Goal: Task Accomplishment & Management: Complete application form

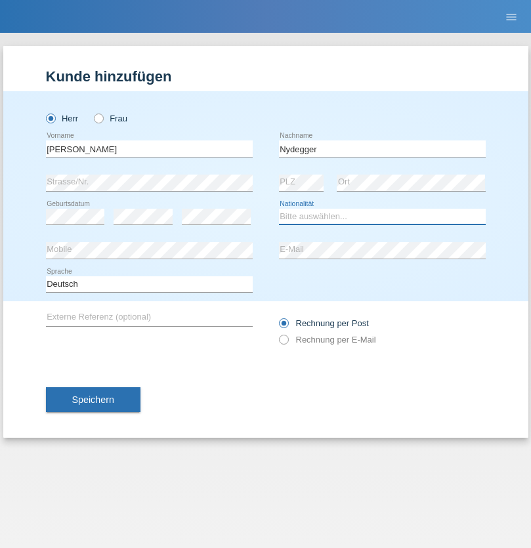
select select "CH"
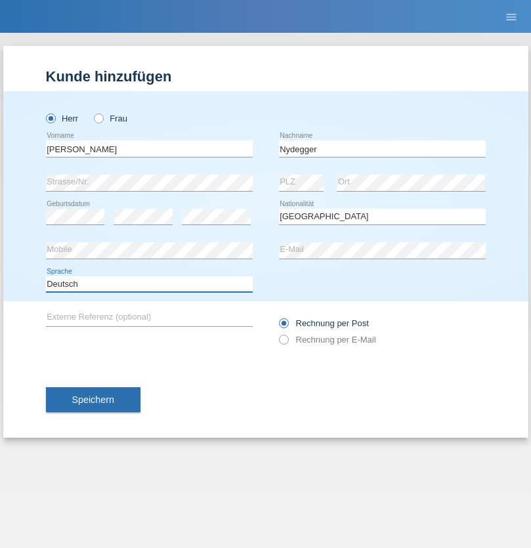
select select "en"
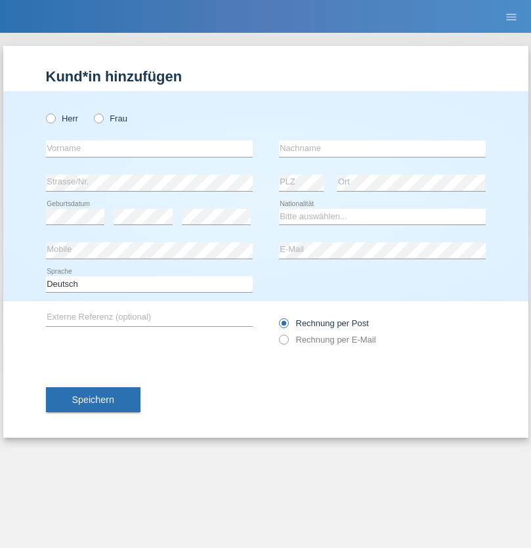
radio input "true"
click at [149, 148] on input "text" at bounding box center [149, 148] width 207 height 16
type input "Corinne"
click at [382, 148] on input "text" at bounding box center [382, 148] width 207 height 16
type input "Nydegger"
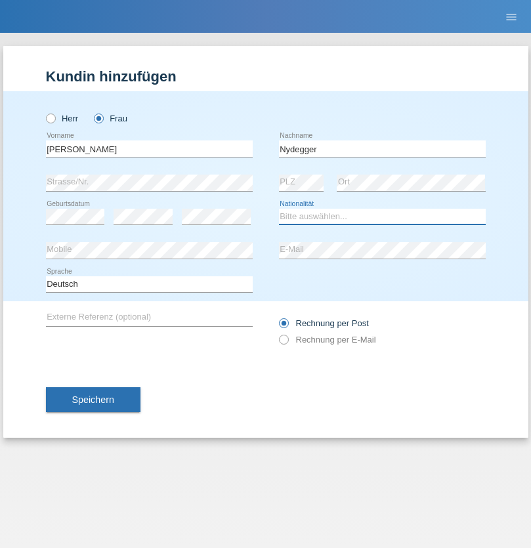
select select "CH"
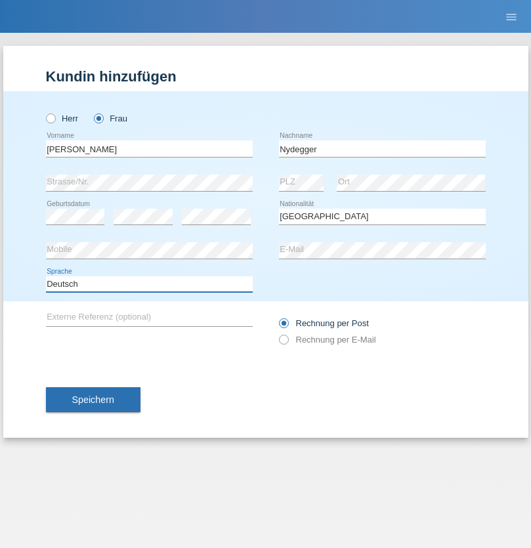
select select "en"
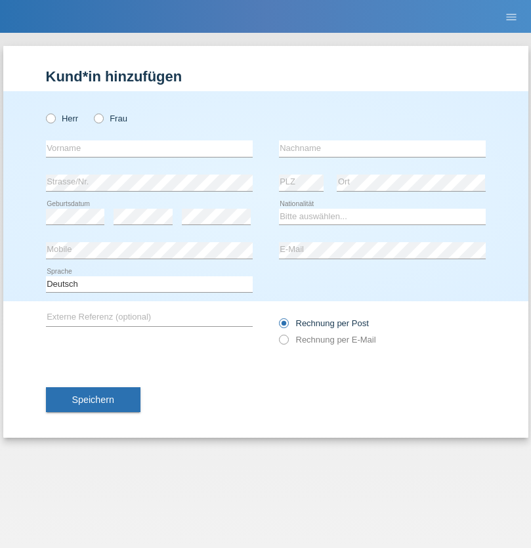
radio input "true"
click at [149, 148] on input "text" at bounding box center [149, 148] width 207 height 16
type input "Goekhan"
click at [382, 148] on input "text" at bounding box center [382, 148] width 207 height 16
type input "Akarsu"
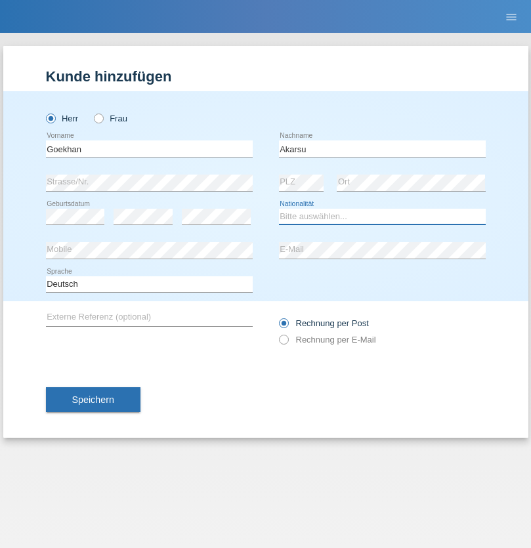
select select "AT"
select select "C"
select select "01"
select select "05"
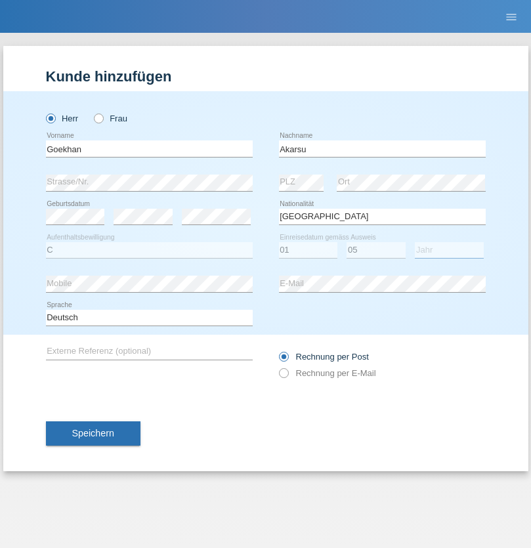
select select "2021"
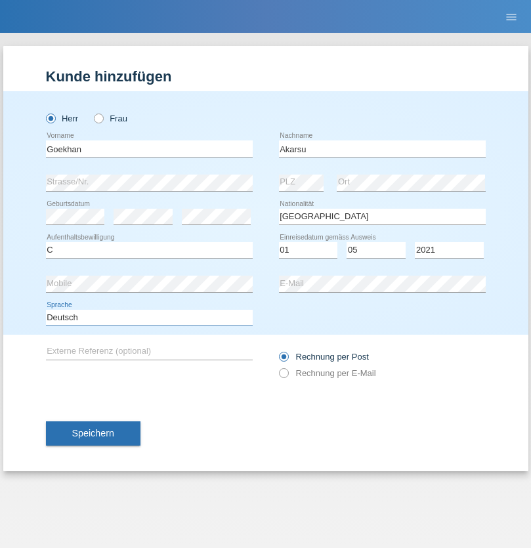
select select "en"
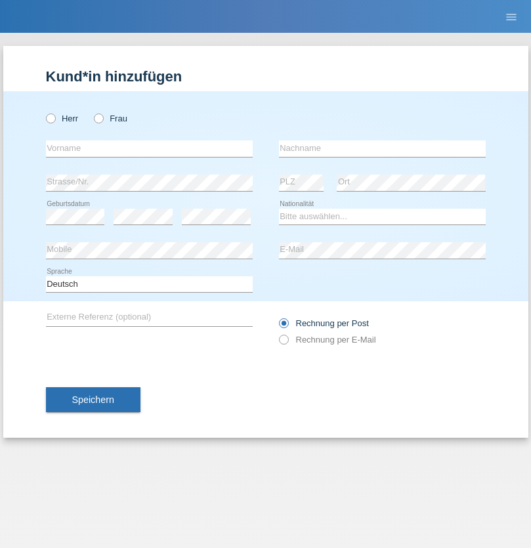
radio input "true"
click at [149, 148] on input "text" at bounding box center [149, 148] width 207 height 16
type input "Daniele"
click at [382, 148] on input "text" at bounding box center [382, 148] width 207 height 16
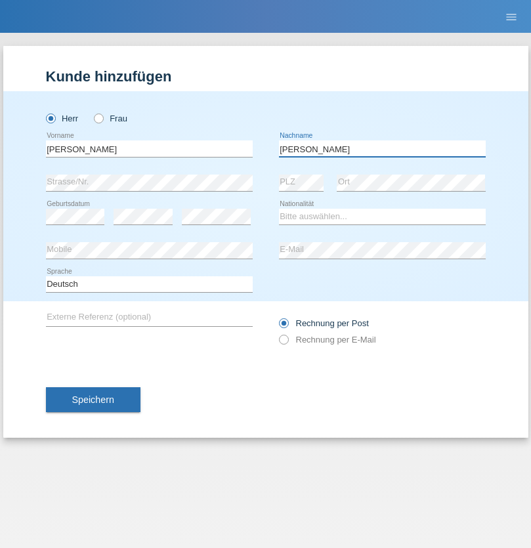
type input "Daniele"
select select "IT"
select select "C"
select select "22"
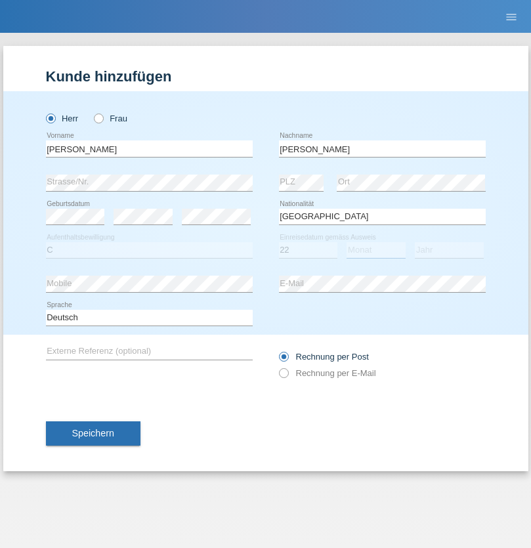
select select "06"
select select "1964"
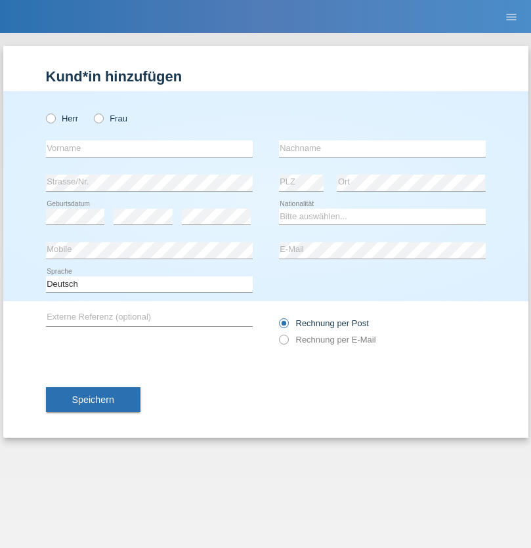
radio input "true"
click at [149, 148] on input "text" at bounding box center [149, 148] width 207 height 16
type input "[DATE]"
click at [382, 148] on input "text" at bounding box center [382, 148] width 207 height 16
type input "[PERSON_NAME]"
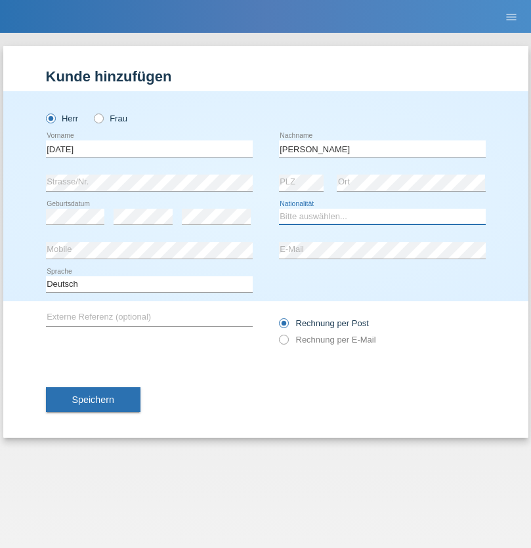
select select "IT"
select select "C"
select select "01"
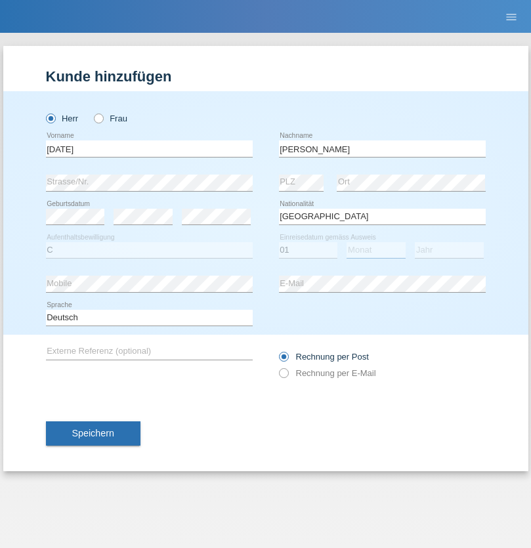
select select "05"
select select "2021"
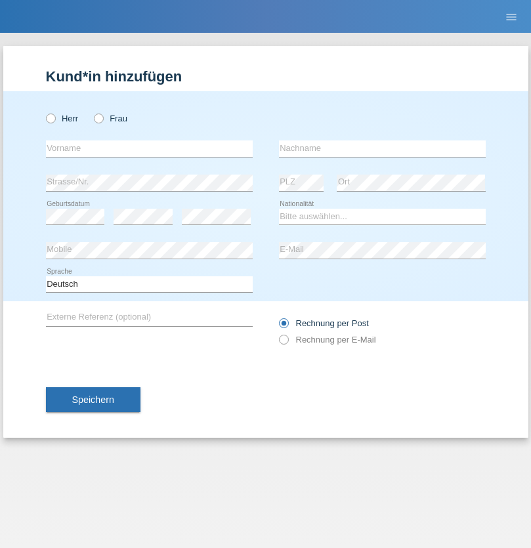
radio input "true"
click at [149, 148] on input "text" at bounding box center [149, 148] width 207 height 16
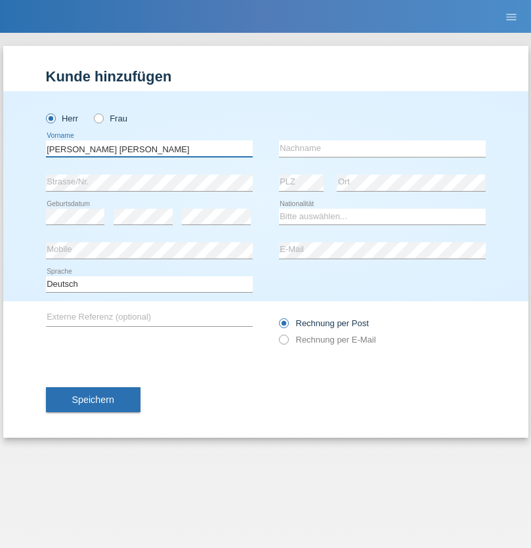
type input "[PERSON_NAME] [PERSON_NAME]"
click at [382, 148] on input "text" at bounding box center [382, 148] width 207 height 16
type input "Cislariu"
select select "CH"
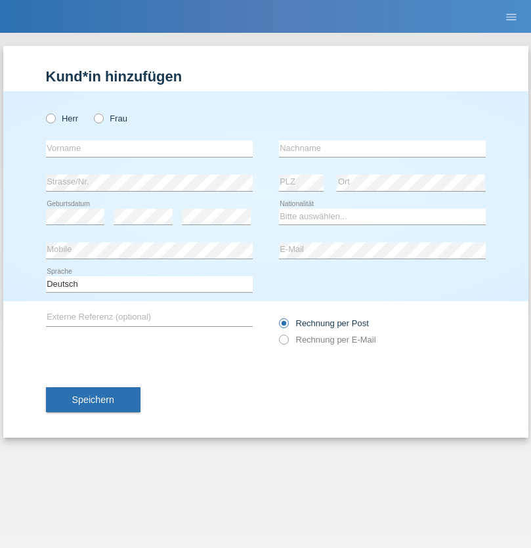
radio input "true"
select select "CH"
radio input "true"
click at [149, 148] on input "text" at bounding box center [149, 148] width 207 height 16
type input "Zsolt"
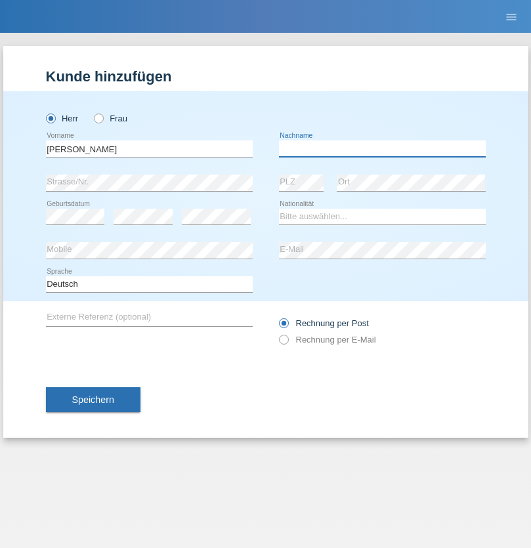
click at [382, 148] on input "text" at bounding box center [382, 148] width 207 height 16
type input "Kappelmayer"
select select "MG"
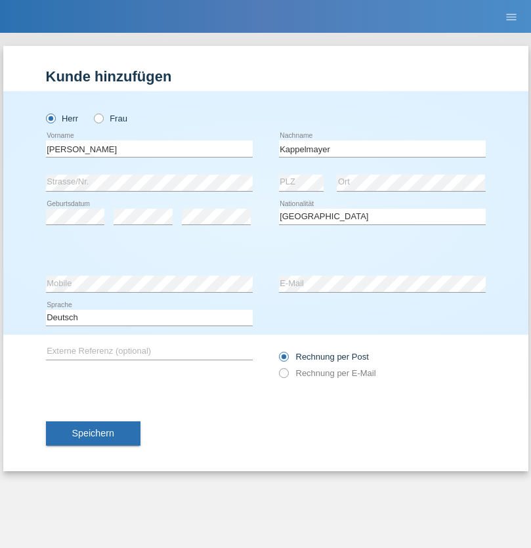
select select "C"
select select "31"
select select "08"
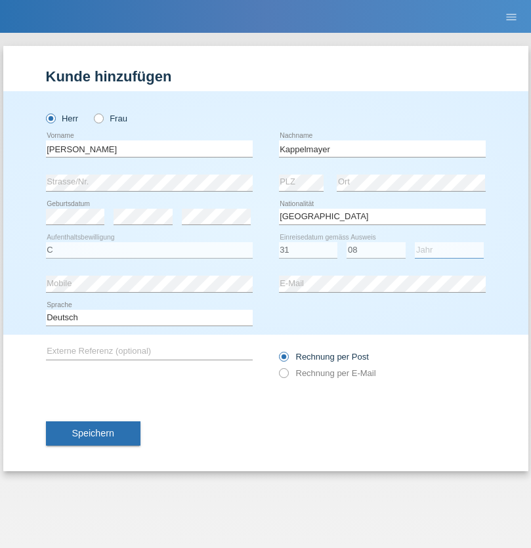
select select "2021"
select select "en"
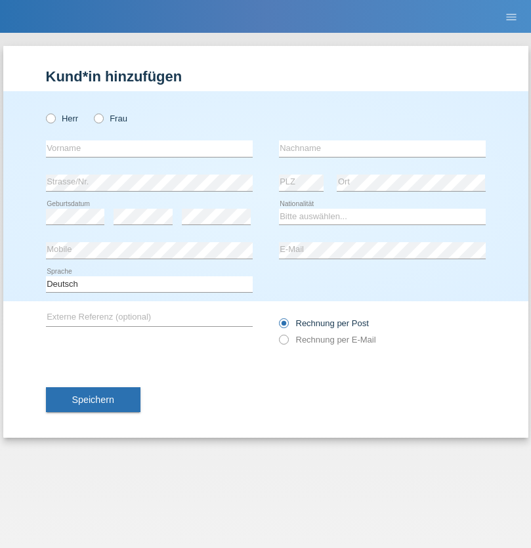
radio input "true"
click at [149, 148] on input "text" at bounding box center [149, 148] width 207 height 16
type input "firat"
click at [382, 148] on input "text" at bounding box center [382, 148] width 207 height 16
type input "kara"
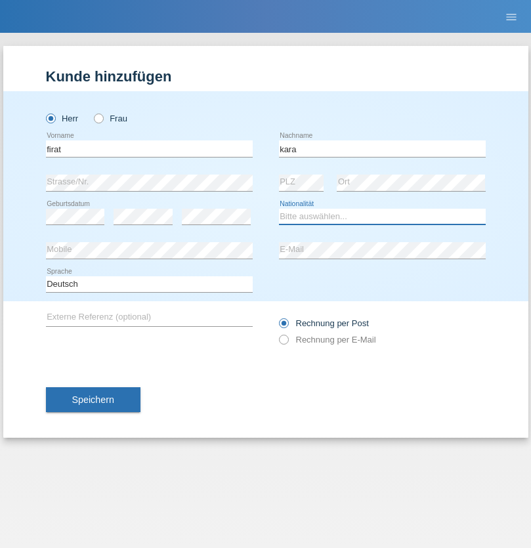
select select "CH"
radio input "true"
click at [149, 148] on input "text" at bounding box center [149, 148] width 207 height 16
type input "Jean Panda"
click at [382, 148] on input "text" at bounding box center [382, 148] width 207 height 16
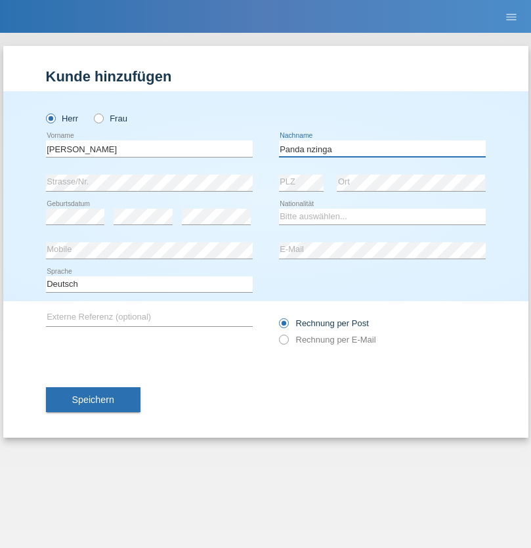
type input "Panda nzinga"
select select "MN"
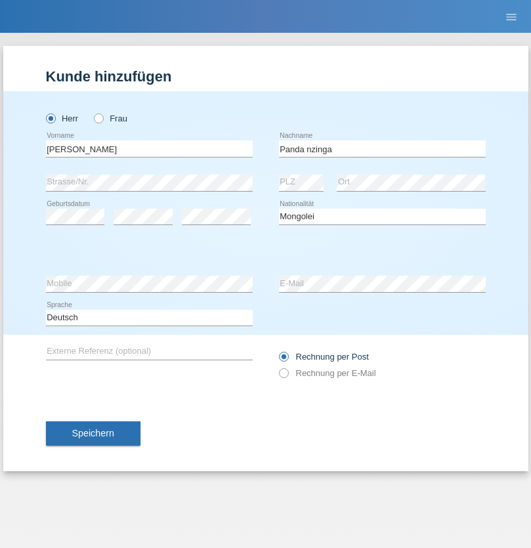
select select "C"
select select "28"
select select "11"
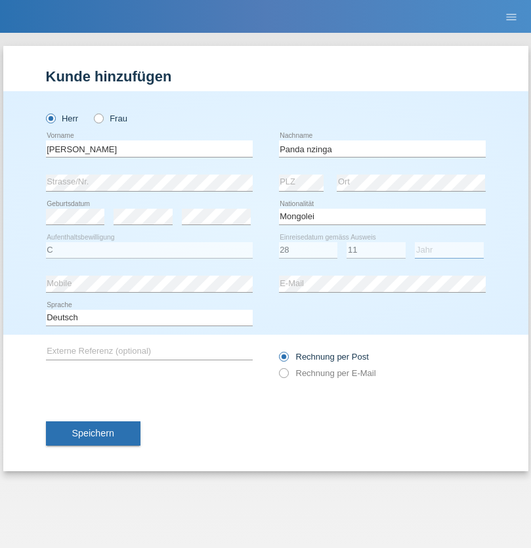
select select "2001"
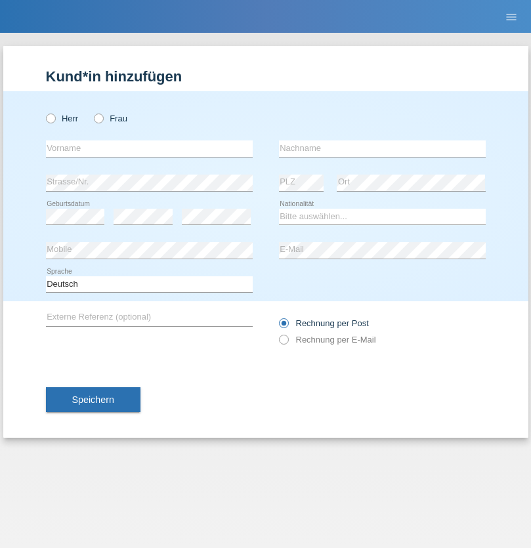
radio input "true"
select select "HU"
select select "C"
select select "30"
select select "10"
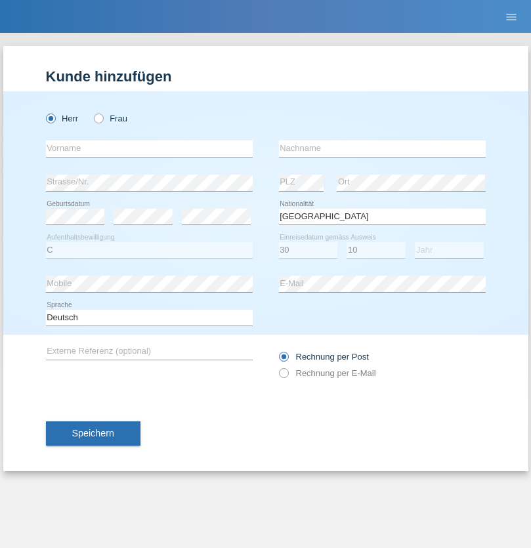
select select "2021"
